Goal: Find specific page/section: Find specific page/section

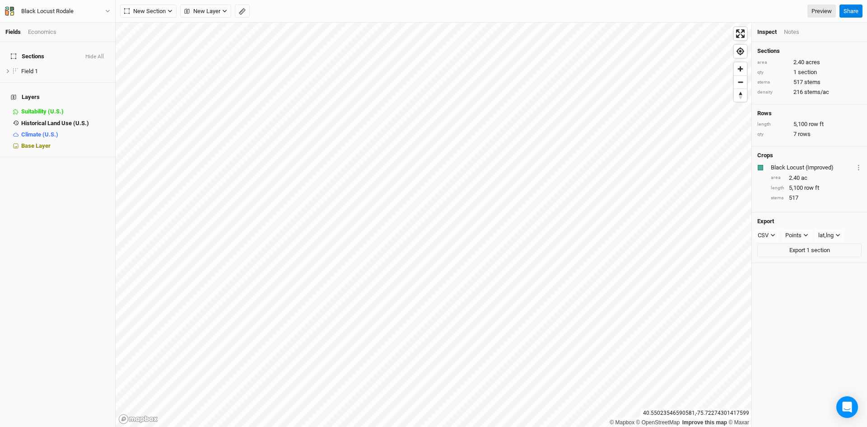
click at [788, 26] on div "Inspect Notes" at bounding box center [809, 32] width 115 height 19
click at [790, 31] on div "Notes" at bounding box center [791, 32] width 15 height 8
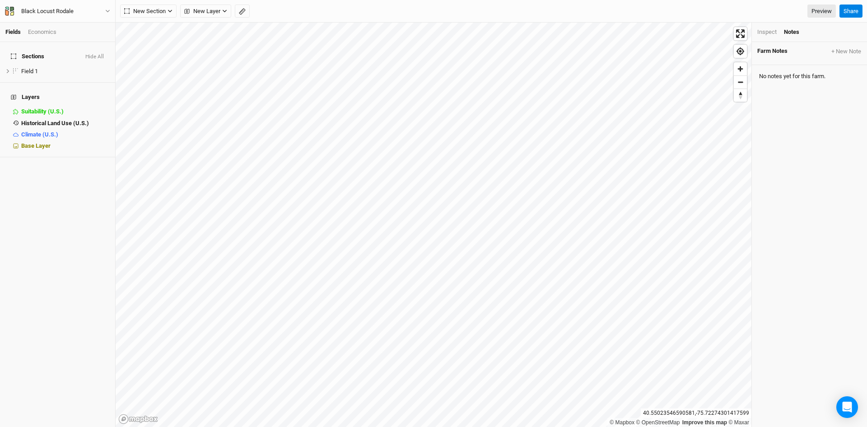
click at [760, 28] on div "Inspect Notes" at bounding box center [809, 32] width 115 height 19
click at [761, 28] on div "Inspect" at bounding box center [767, 32] width 19 height 8
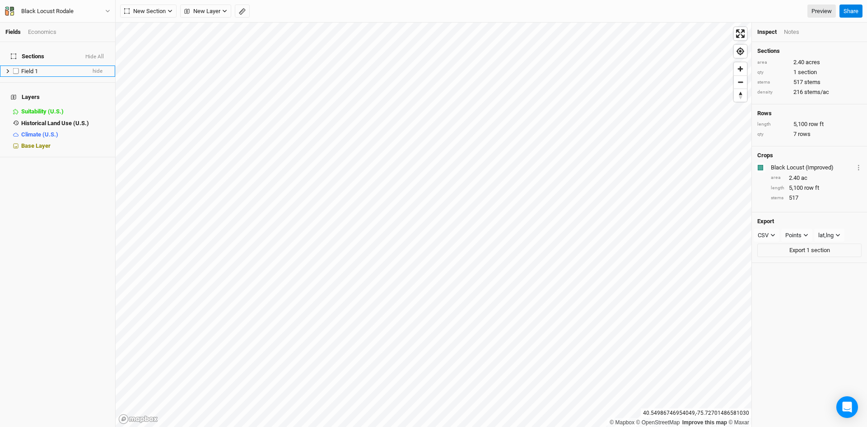
click at [9, 69] on icon at bounding box center [7, 71] width 5 height 5
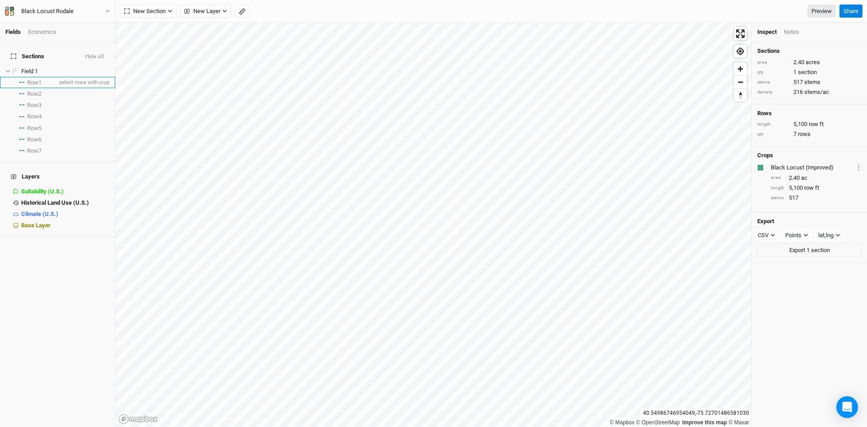
click at [34, 77] on li "Row 1 select rows with crop" at bounding box center [57, 82] width 115 height 11
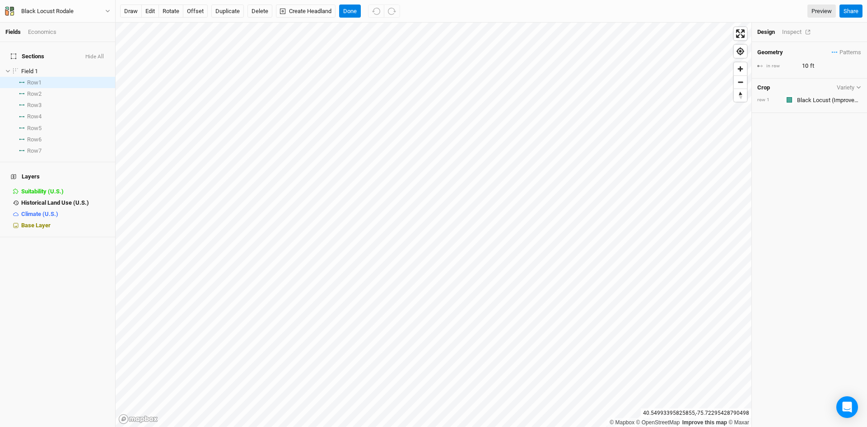
click at [797, 31] on div "Inspect" at bounding box center [798, 32] width 32 height 8
click at [35, 147] on span "Row 7" at bounding box center [34, 150] width 14 height 7
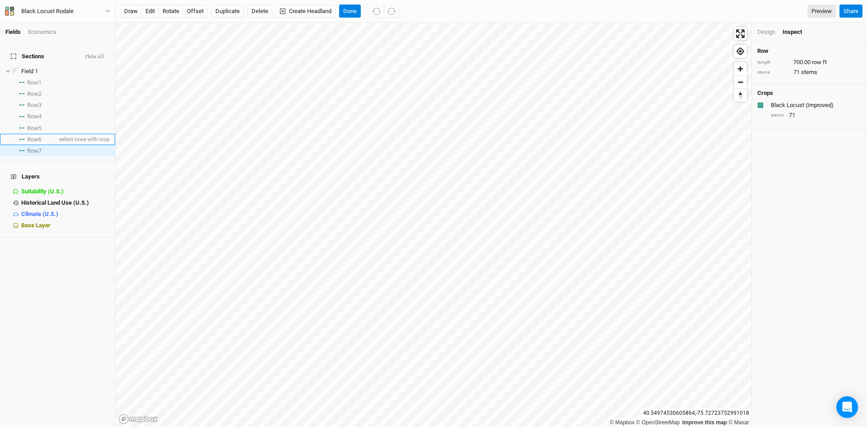
click at [38, 136] on span "Row 6" at bounding box center [34, 139] width 14 height 7
click at [39, 125] on span "Row 5" at bounding box center [34, 128] width 14 height 7
click at [39, 114] on span "Row 4" at bounding box center [34, 116] width 14 height 7
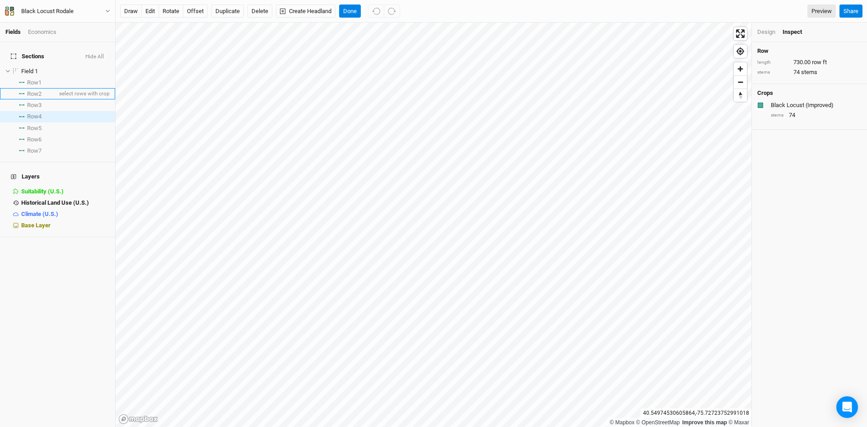
click at [41, 91] on span "Row 2" at bounding box center [34, 93] width 14 height 7
click at [41, 79] on span "Row 1" at bounding box center [34, 82] width 14 height 7
click at [762, 37] on div "Design Inspect" at bounding box center [809, 32] width 115 height 19
click at [763, 30] on div "Design" at bounding box center [767, 32] width 18 height 8
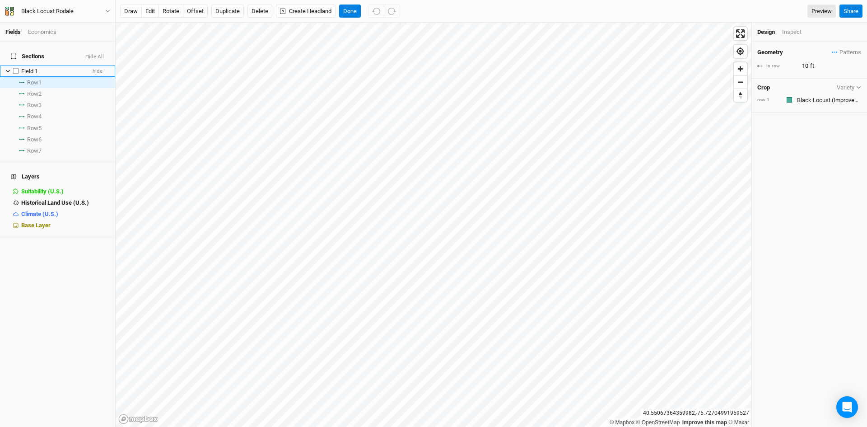
click at [24, 68] on span "Field 1" at bounding box center [29, 71] width 17 height 7
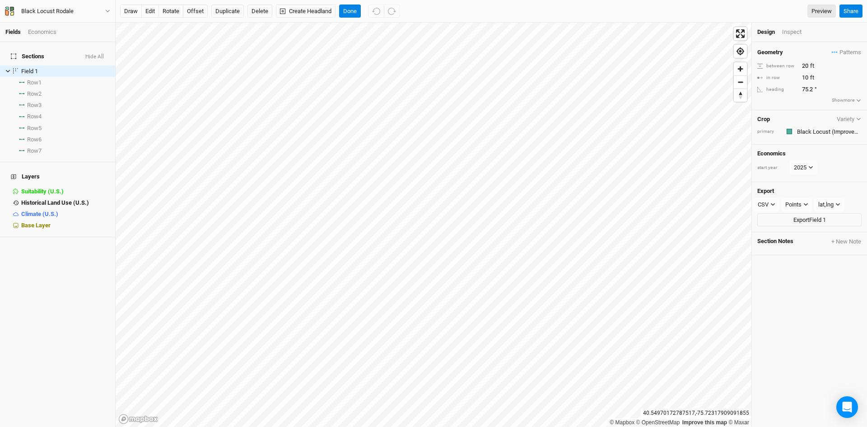
click at [786, 28] on div "Inspect" at bounding box center [798, 32] width 32 height 8
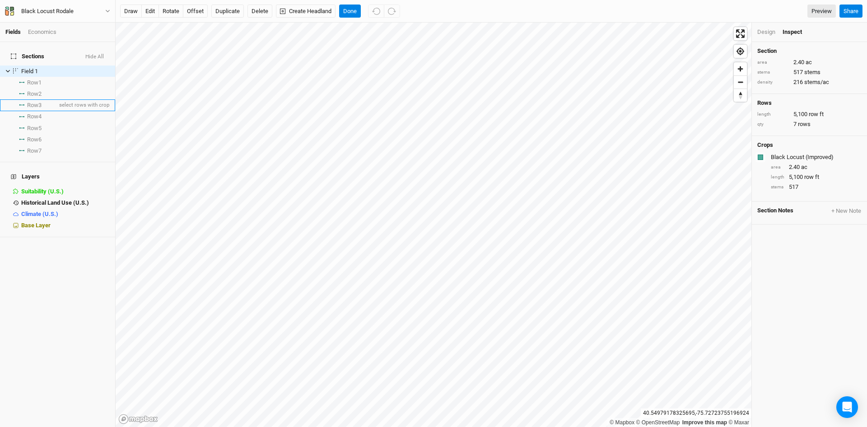
click at [39, 102] on span "Row 3" at bounding box center [34, 105] width 14 height 7
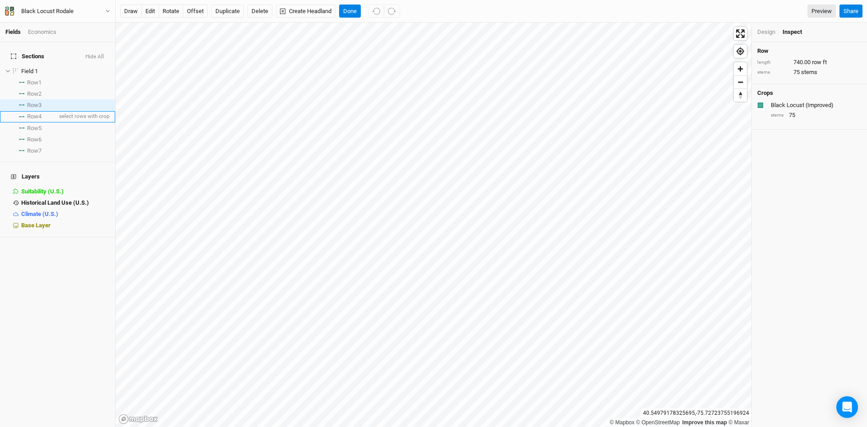
click at [36, 114] on span "Row 4" at bounding box center [34, 116] width 14 height 7
click at [40, 125] on span "Row 5" at bounding box center [34, 128] width 14 height 7
click at [39, 134] on li "Row 6 select rows with crop" at bounding box center [57, 139] width 115 height 11
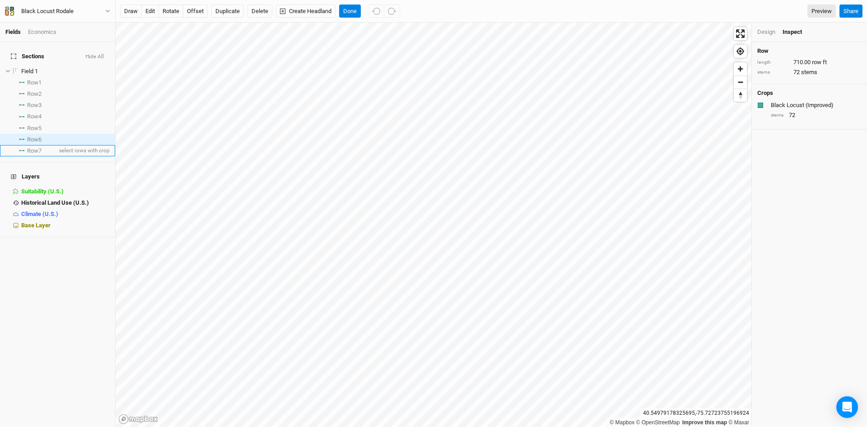
click at [38, 147] on span "Row 7" at bounding box center [34, 150] width 14 height 7
